Goal: Information Seeking & Learning: Learn about a topic

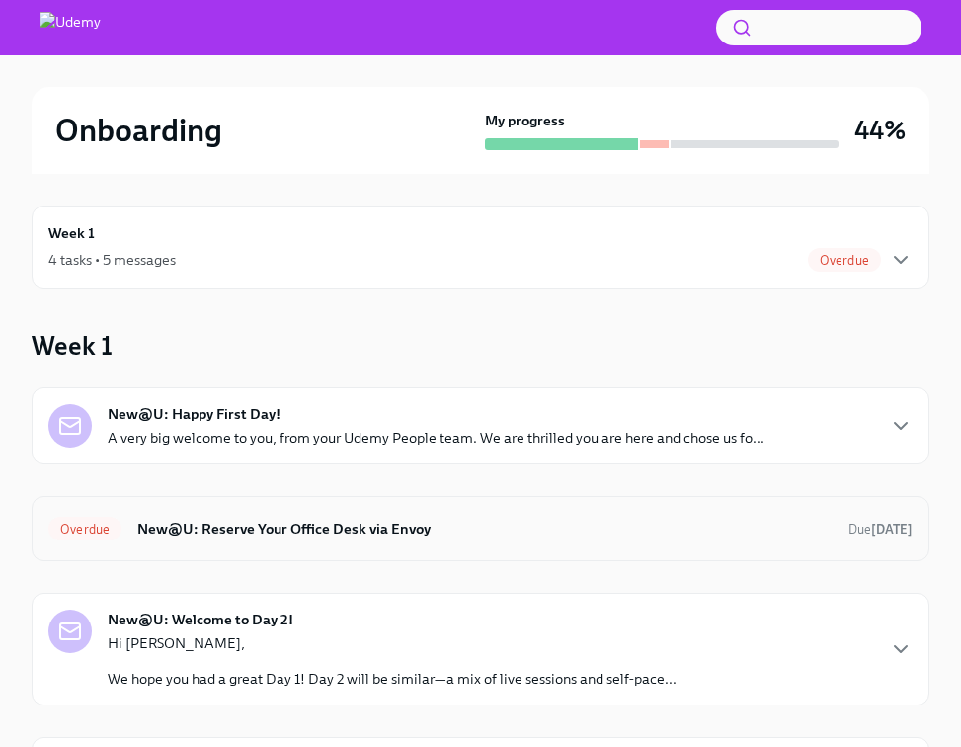
click at [450, 544] on div "Overdue New@U: Reserve Your Office Desk via Envoy Due [DATE]" at bounding box center [481, 528] width 898 height 65
click at [517, 535] on h6 "New@U: Reserve Your Office Desk via Envoy" at bounding box center [484, 529] width 695 height 22
click at [344, 652] on p "Hi [PERSON_NAME]," at bounding box center [392, 643] width 569 height 20
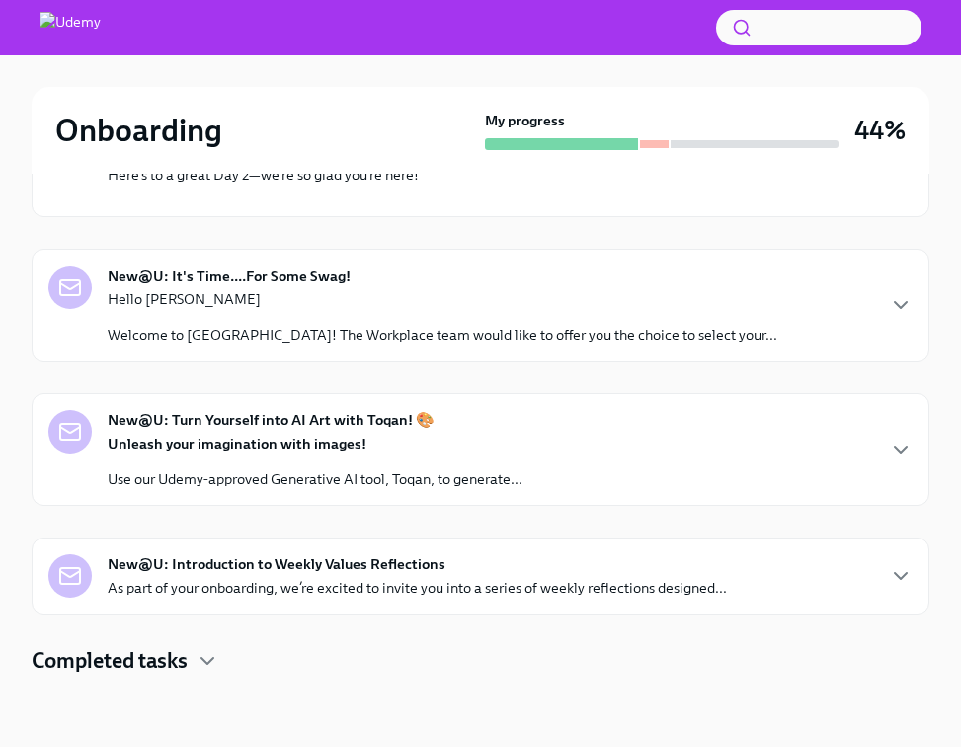
scroll to position [1093, 0]
click at [551, 476] on div "New@U: Turn Yourself into AI Art with Toqan! 🎨 Unleash your imagination with im…" at bounding box center [480, 449] width 864 height 79
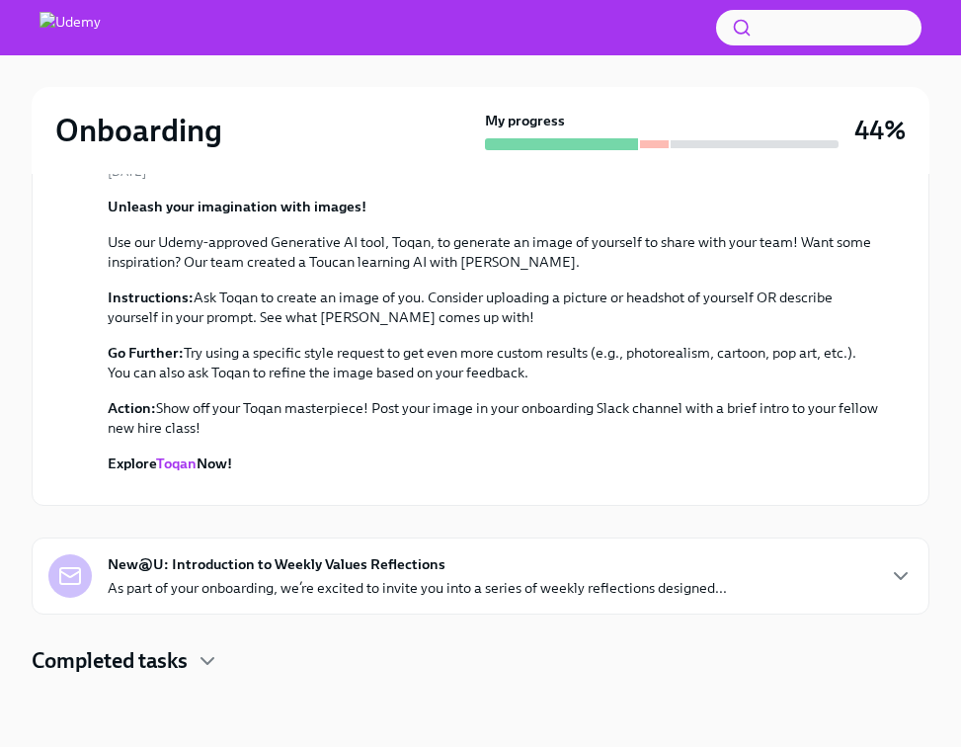
scroll to position [1777, 0]
click at [219, 656] on icon "button" at bounding box center [208, 661] width 24 height 24
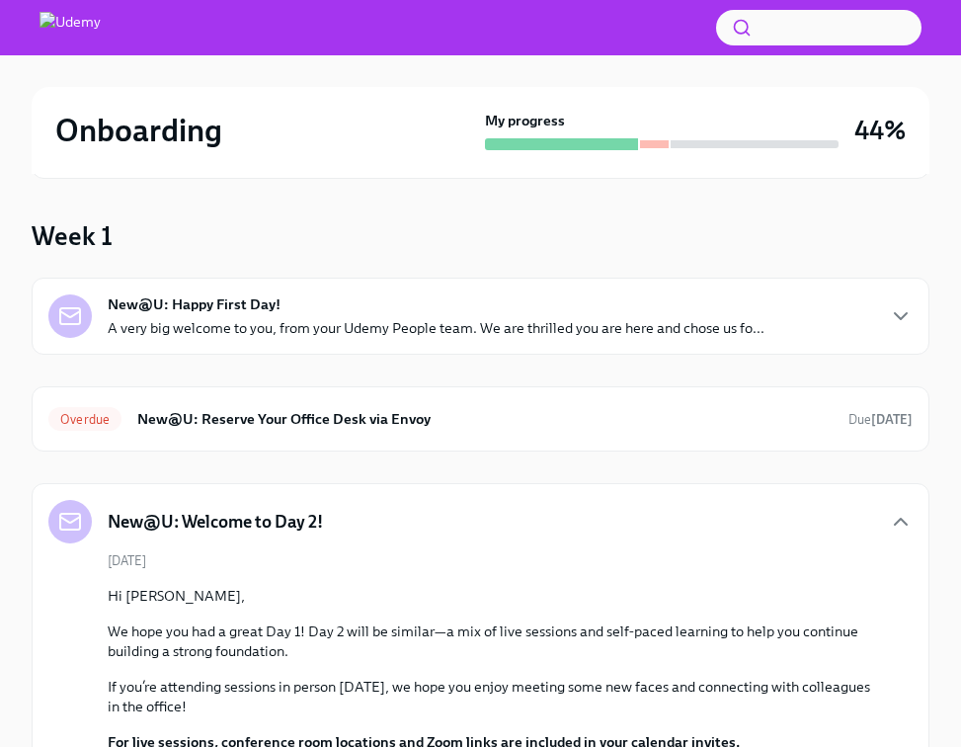
scroll to position [0, 0]
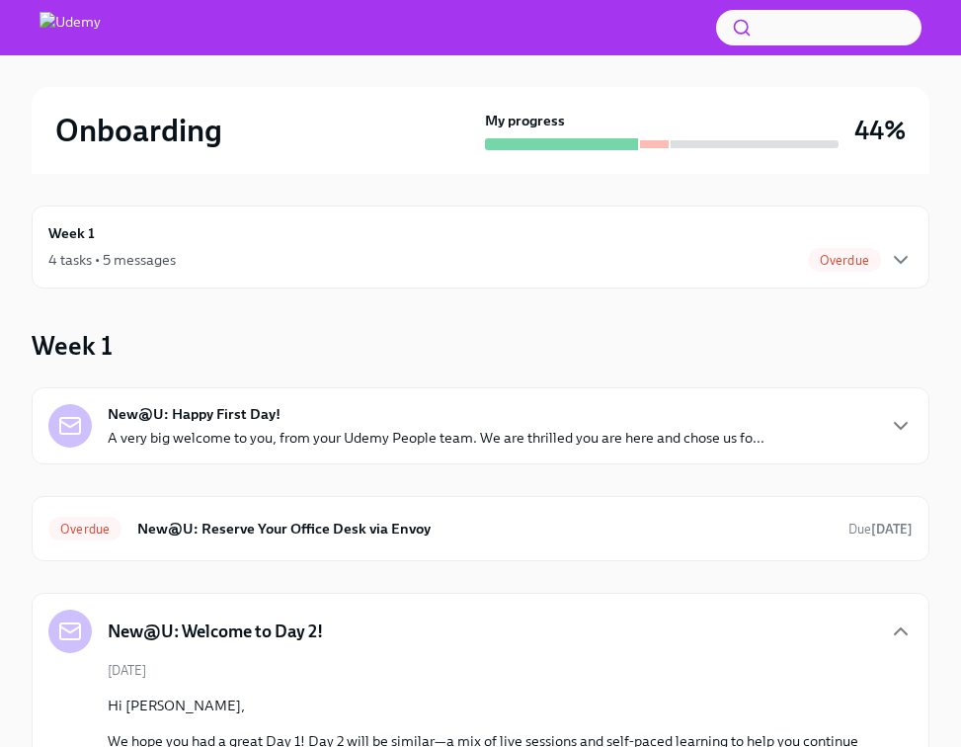
click at [243, 427] on div "New@U: Happy First Day! A very big welcome to you, from your Udemy People team.…" at bounding box center [436, 425] width 657 height 43
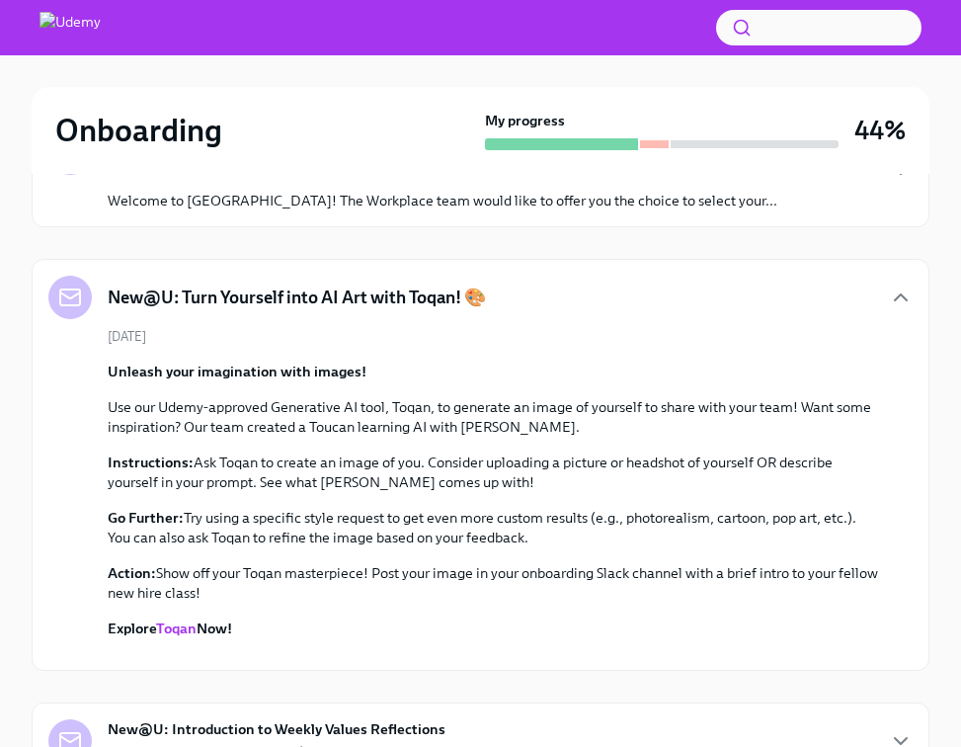
scroll to position [1498, 0]
